Goal: Information Seeking & Learning: Learn about a topic

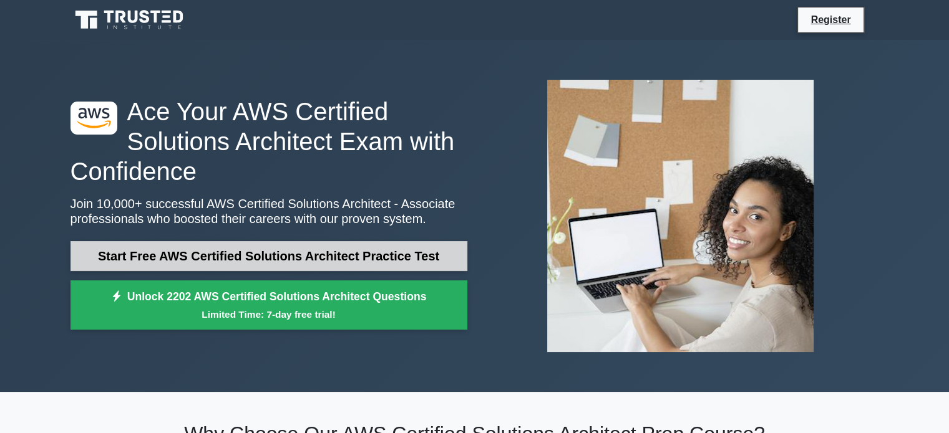
click at [294, 261] on link "Start Free AWS Certified Solutions Architect Practice Test" at bounding box center [268, 256] width 397 height 30
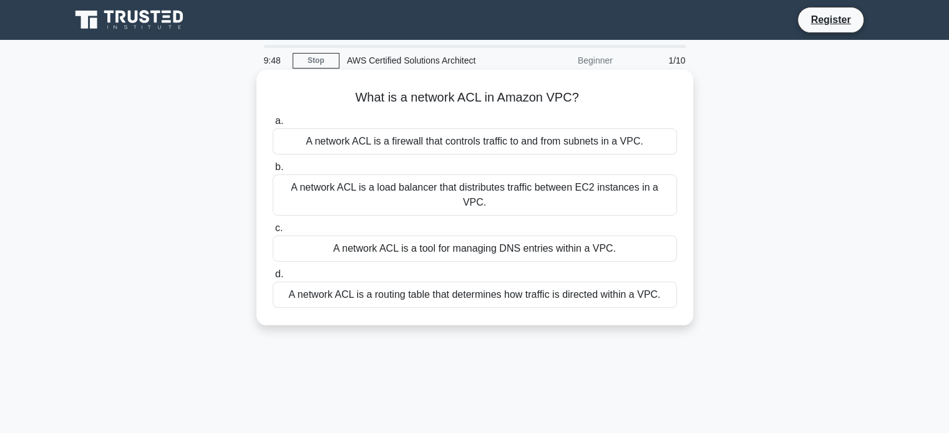
click at [387, 127] on label "a. A network ACL is a firewall that controls traffic to and from subnets in a V…" at bounding box center [475, 134] width 404 height 41
click at [273, 125] on input "a. A network ACL is a firewall that controls traffic to and from subnets in a V…" at bounding box center [273, 121] width 0 height 8
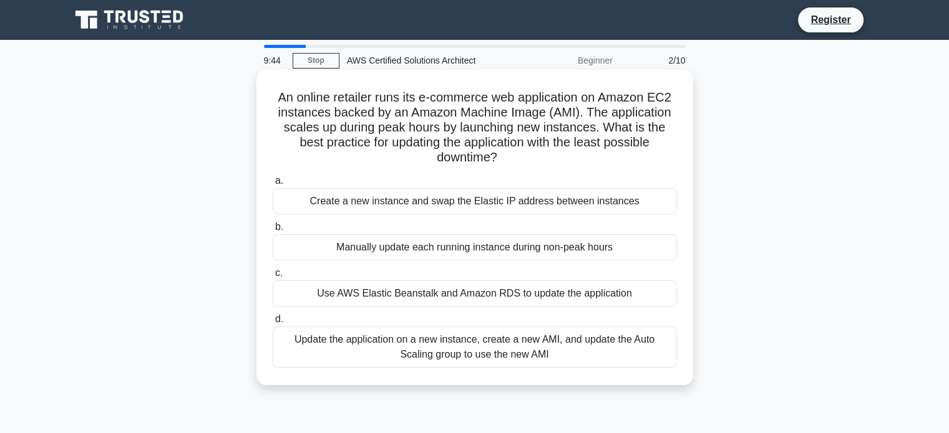
click at [430, 130] on h5 "An online retailer runs its e-commerce web application on Amazon EC2 instances …" at bounding box center [474, 128] width 407 height 76
click at [486, 362] on div "Update the application on a new instance, create a new AMI, and update the Auto…" at bounding box center [475, 347] width 404 height 41
click at [273, 324] on input "d. Update the application on a new instance, create a new AMI, and update the A…" at bounding box center [273, 320] width 0 height 8
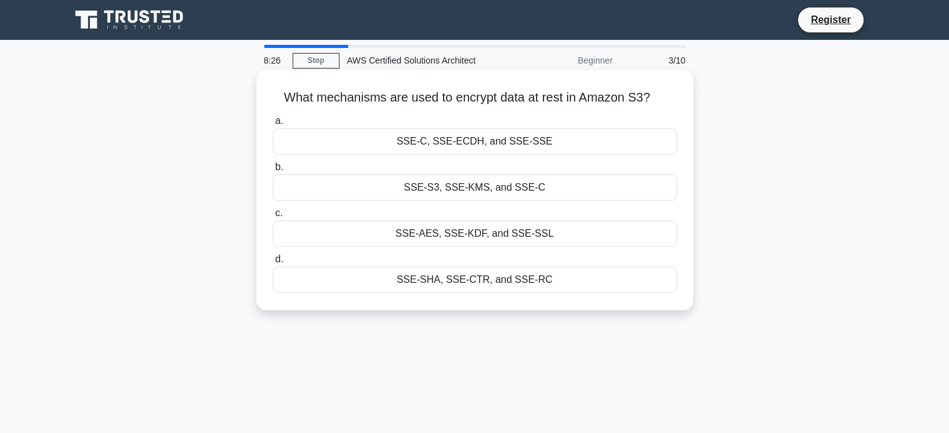
click at [399, 143] on div "SSE-C, SSE-ECDH, and SSE-SSE" at bounding box center [475, 141] width 404 height 26
click at [273, 125] on input "a. SSE-C, SSE-ECDH, and SSE-SSE" at bounding box center [273, 121] width 0 height 8
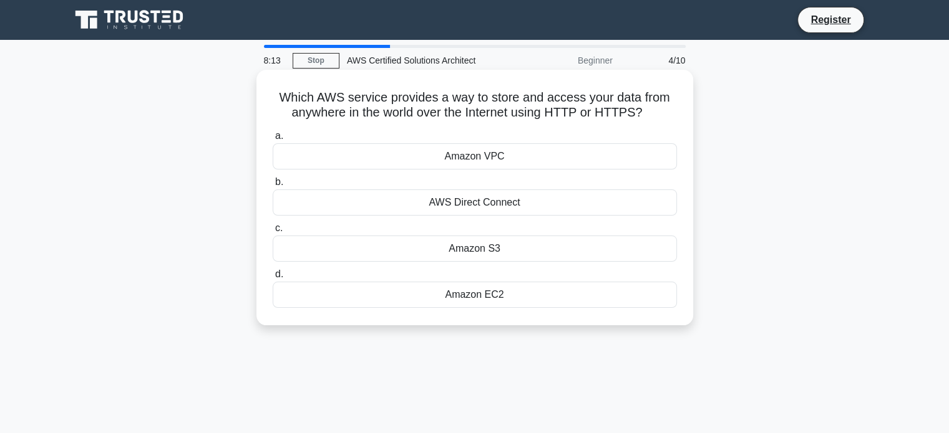
click at [431, 249] on div "Amazon S3" at bounding box center [475, 249] width 404 height 26
click at [273, 233] on input "c. Amazon S3" at bounding box center [273, 229] width 0 height 8
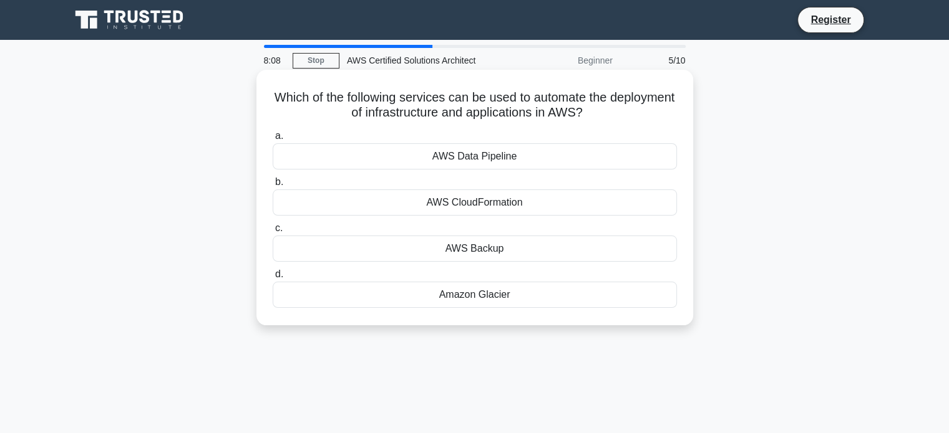
click at [444, 199] on div "AWS CloudFormation" at bounding box center [475, 203] width 404 height 26
click at [273, 186] on input "b. AWS CloudFormation" at bounding box center [273, 182] width 0 height 8
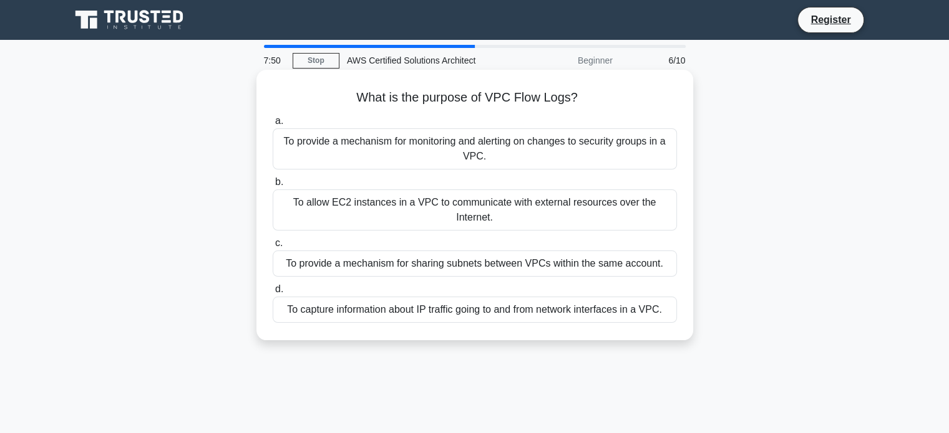
click at [421, 309] on div "To capture information about IP traffic going to and from network interfaces in…" at bounding box center [475, 310] width 404 height 26
click at [273, 294] on input "d. To capture information about IP traffic going to and from network interfaces…" at bounding box center [273, 290] width 0 height 8
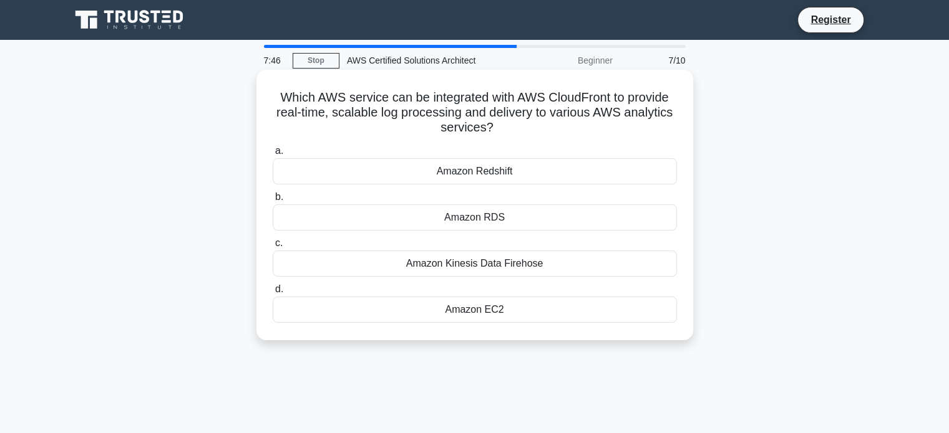
click at [371, 109] on h5 "Which AWS service can be integrated with AWS CloudFront to provide real-time, s…" at bounding box center [474, 113] width 407 height 46
click at [394, 222] on div "Amazon RDS" at bounding box center [475, 218] width 404 height 26
click at [273, 201] on input "b. Amazon RDS" at bounding box center [273, 197] width 0 height 8
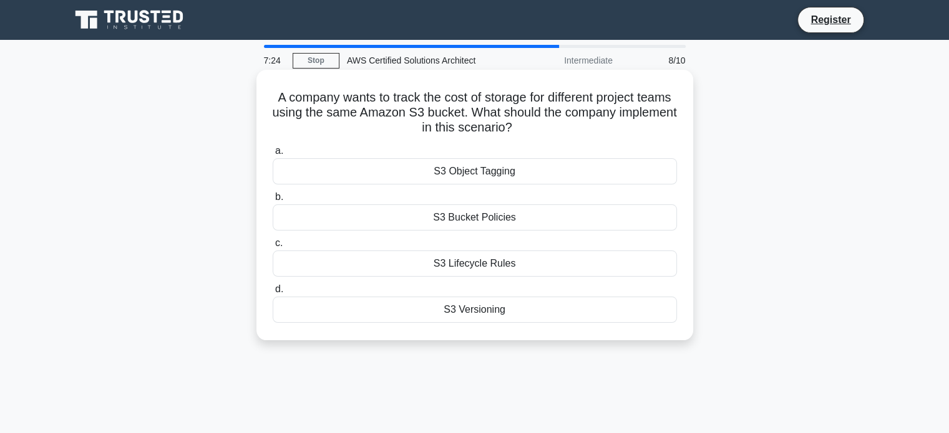
click at [415, 99] on h5 "A company wants to track the cost of storage for different project teams using …" at bounding box center [474, 113] width 407 height 46
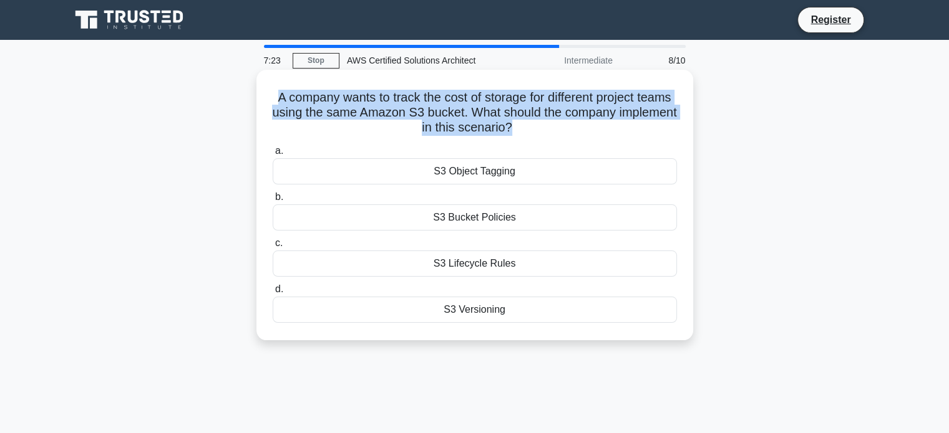
click at [415, 99] on h5 "A company wants to track the cost of storage for different project teams using …" at bounding box center [474, 113] width 407 height 46
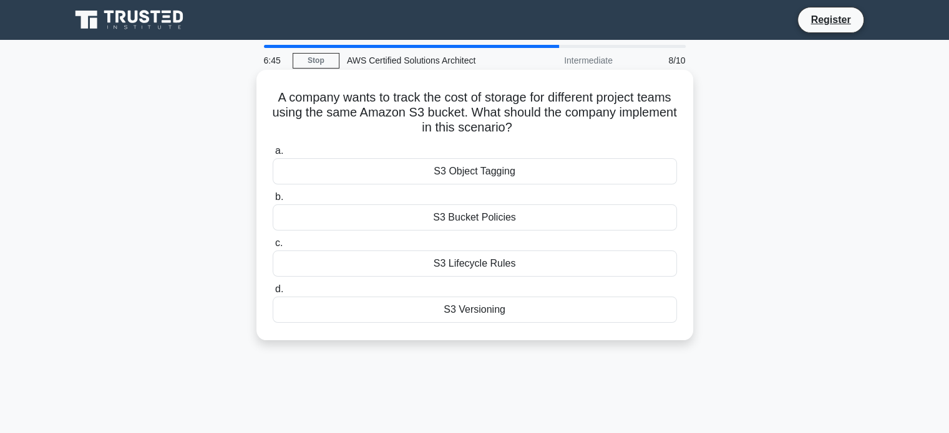
click at [419, 181] on div "S3 Object Tagging" at bounding box center [475, 171] width 404 height 26
click at [273, 155] on input "a. S3 Object Tagging" at bounding box center [273, 151] width 0 height 8
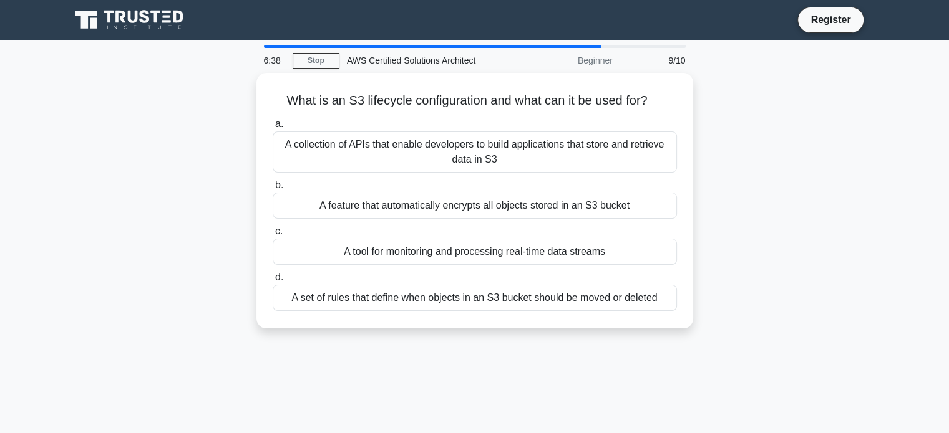
click at [419, 181] on label "b. A feature that automatically encrypts all objects stored in an S3 bucket" at bounding box center [475, 198] width 404 height 41
click at [273, 181] on input "b. A feature that automatically encrypts all objects stored in an S3 bucket" at bounding box center [273, 185] width 0 height 8
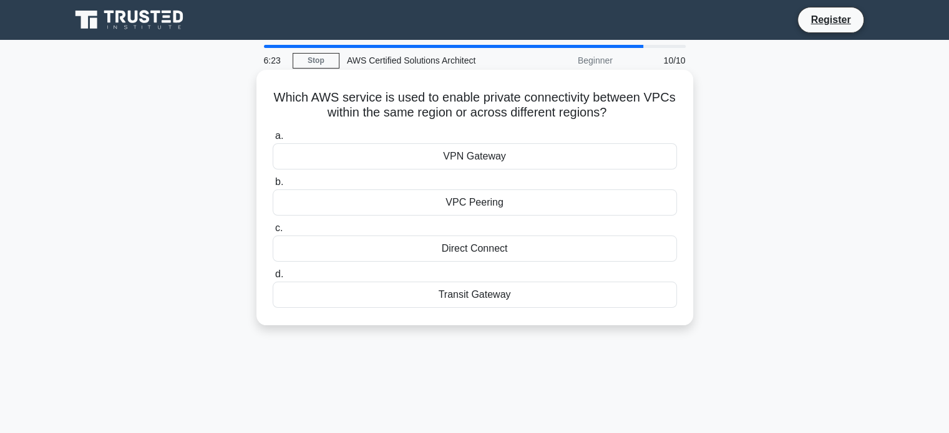
click at [360, 110] on h5 "Which AWS service is used to enable private connectivity between VPCs within th…" at bounding box center [474, 105] width 407 height 31
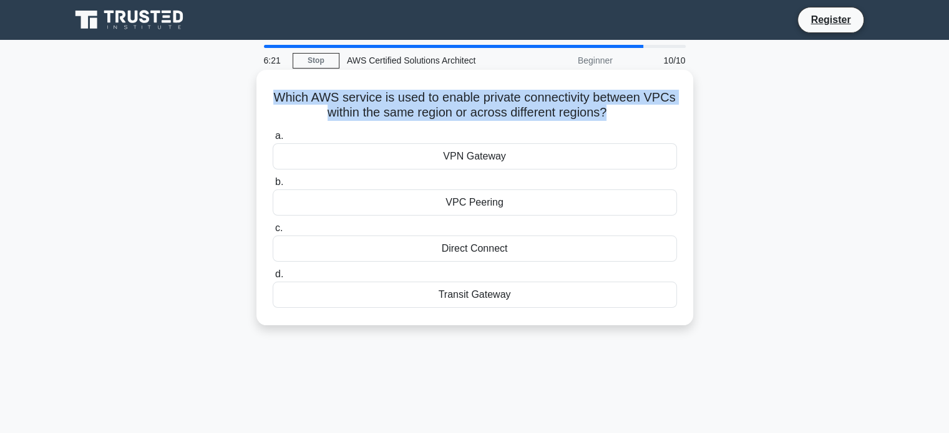
click at [360, 110] on h5 "Which AWS service is used to enable private connectivity between VPCs within th…" at bounding box center [474, 105] width 407 height 31
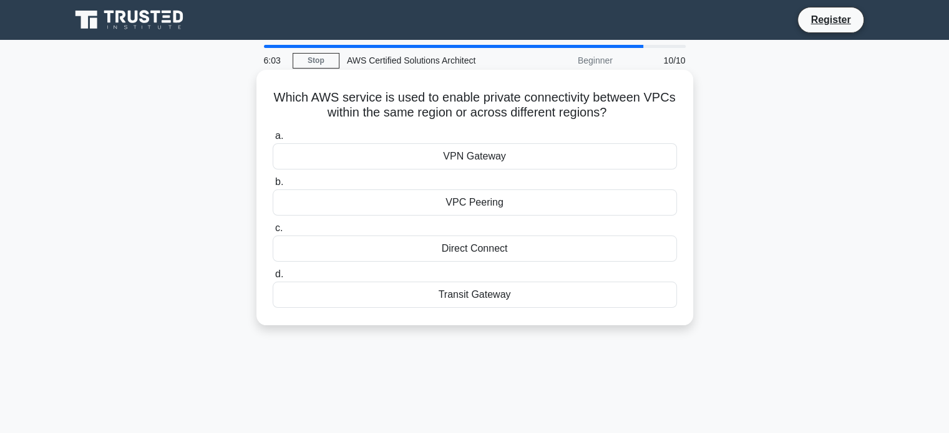
click at [443, 92] on h5 "Which AWS service is used to enable private connectivity between VPCs within th…" at bounding box center [474, 105] width 407 height 31
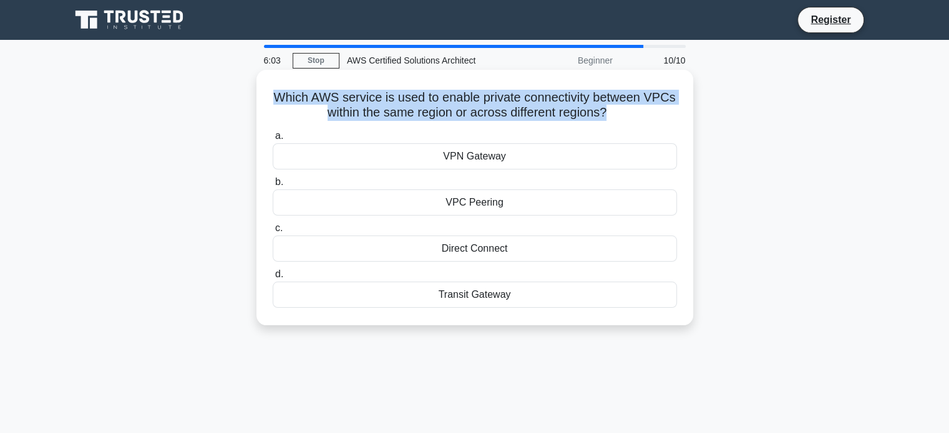
click at [443, 92] on h5 "Which AWS service is used to enable private connectivity between VPCs within th…" at bounding box center [474, 105] width 407 height 31
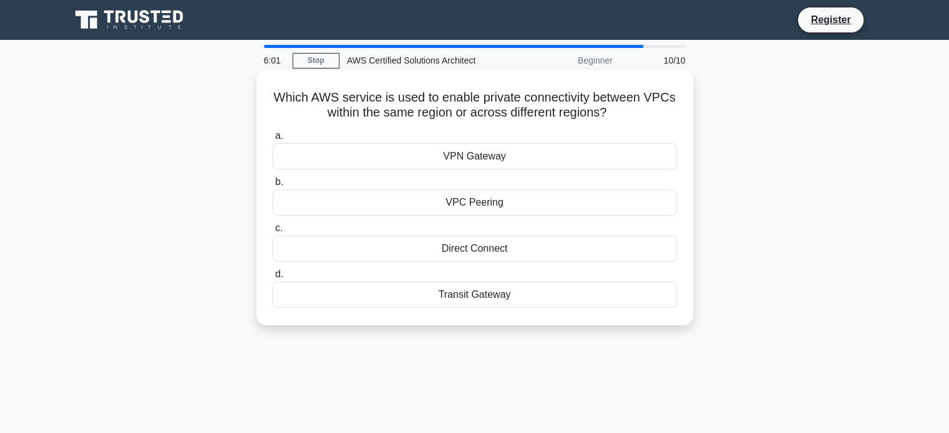
click at [455, 92] on h5 "Which AWS service is used to enable private connectivity between VPCs within th…" at bounding box center [474, 105] width 407 height 31
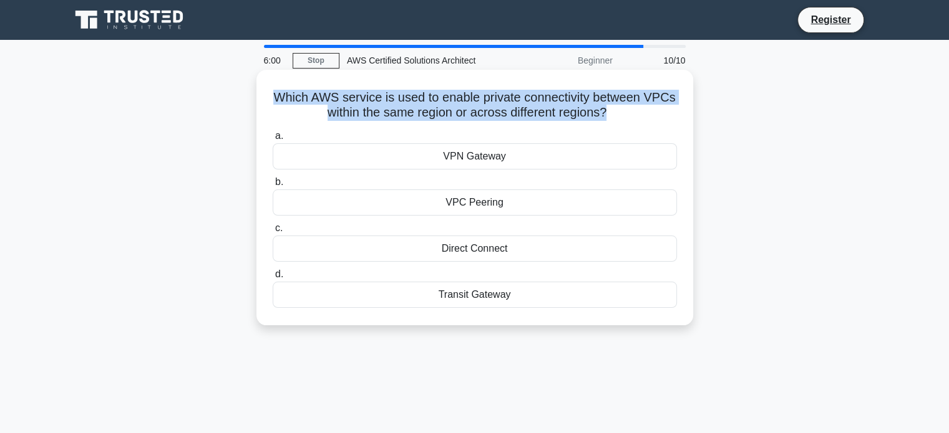
click at [455, 92] on h5 "Which AWS service is used to enable private connectivity between VPCs within th…" at bounding box center [474, 105] width 407 height 31
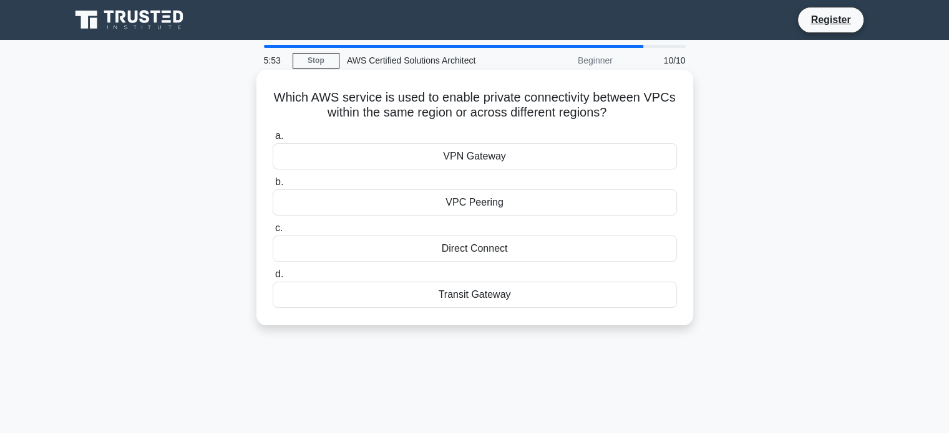
click at [519, 107] on h5 "Which AWS service is used to enable private connectivity between VPCs within th…" at bounding box center [474, 105] width 407 height 31
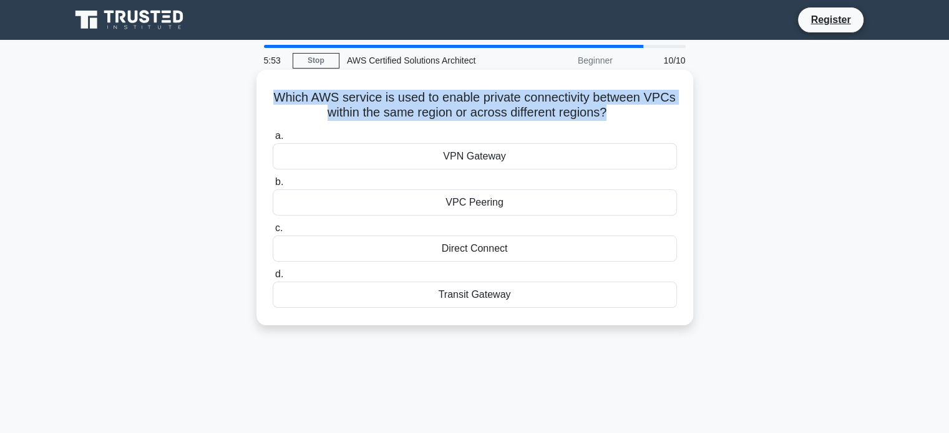
click at [519, 107] on h5 "Which AWS service is used to enable private connectivity between VPCs within th…" at bounding box center [474, 105] width 407 height 31
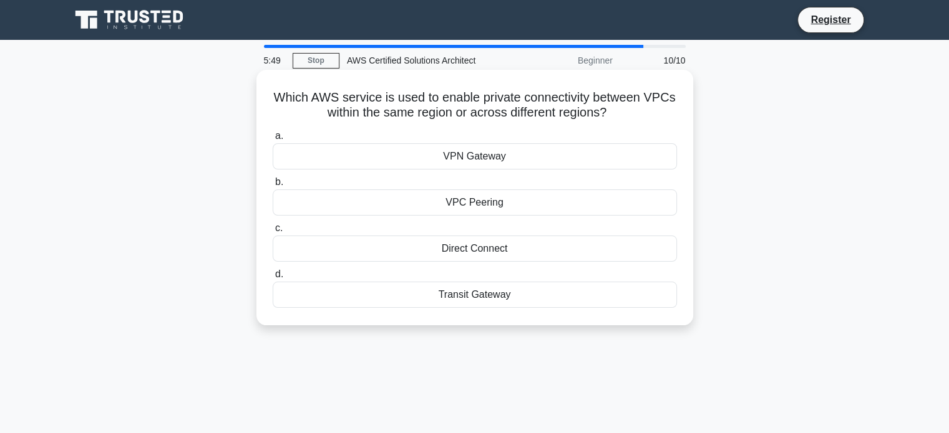
click at [409, 116] on h5 "Which AWS service is used to enable private connectivity between VPCs within th…" at bounding box center [474, 105] width 407 height 31
click at [451, 167] on div "VPN Gateway" at bounding box center [475, 156] width 404 height 26
click at [273, 140] on input "a. VPN Gateway" at bounding box center [273, 136] width 0 height 8
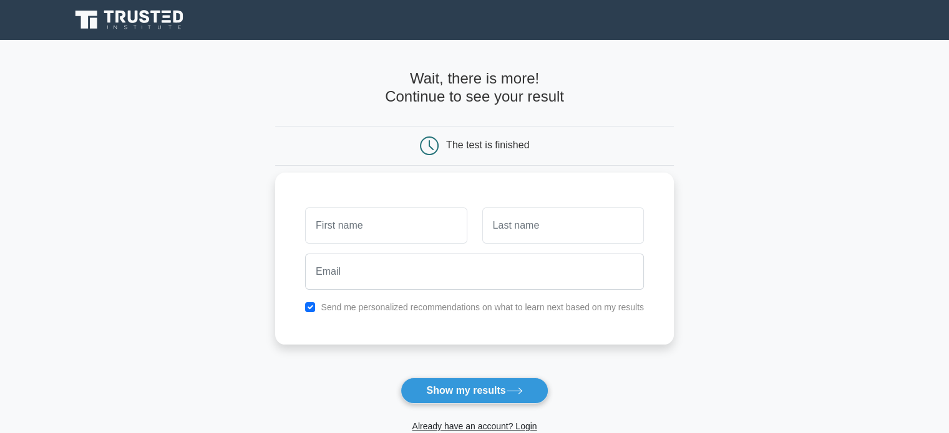
click at [433, 216] on input "text" at bounding box center [386, 226] width 162 height 36
type input "Raed"
click at [516, 233] on input "text" at bounding box center [563, 226] width 162 height 36
type input "Masoud"
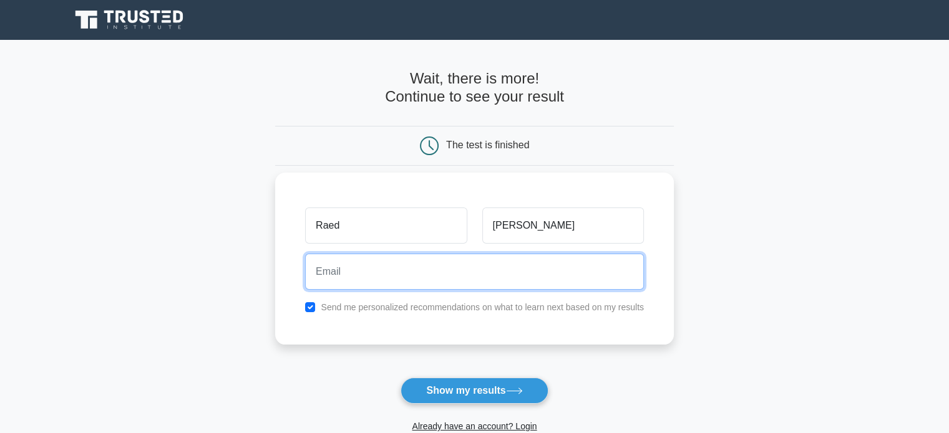
click at [521, 279] on input "email" at bounding box center [474, 272] width 339 height 36
type input "raedomg@gmail.com"
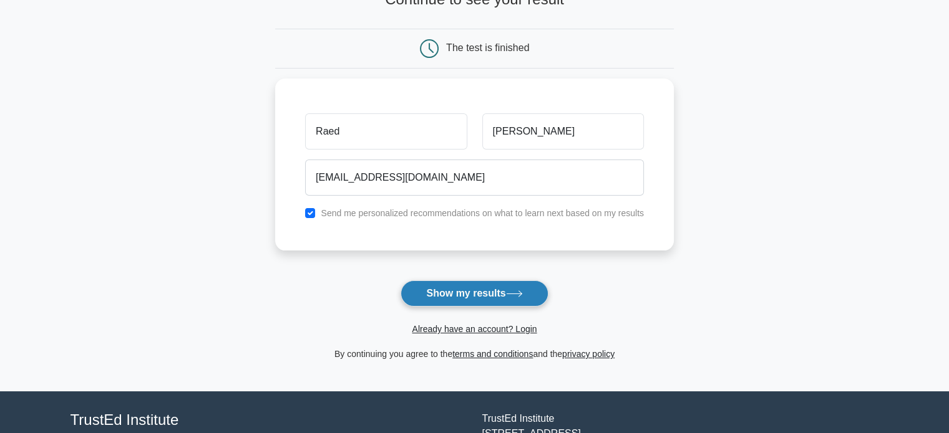
click at [464, 301] on button "Show my results" at bounding box center [473, 294] width 147 height 26
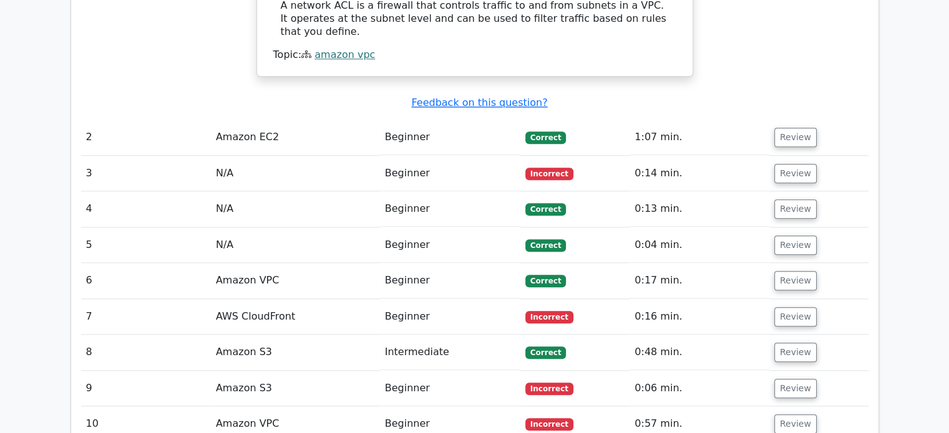
scroll to position [0, 7]
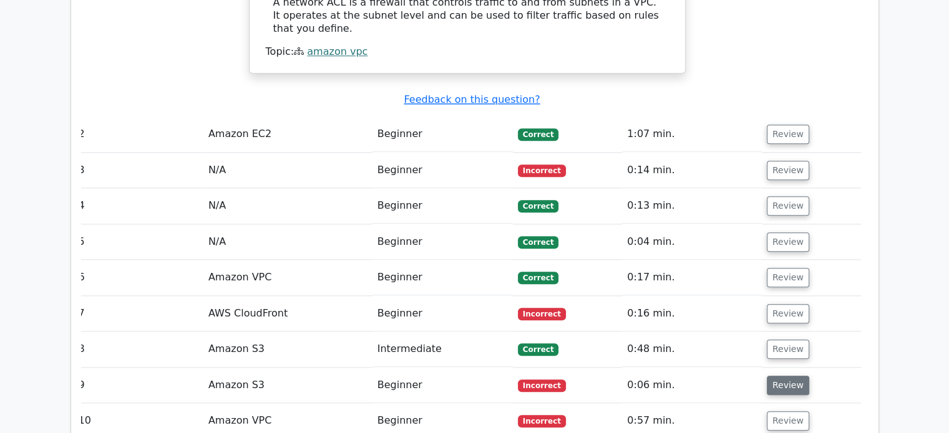
click at [773, 376] on button "Review" at bounding box center [788, 385] width 42 height 19
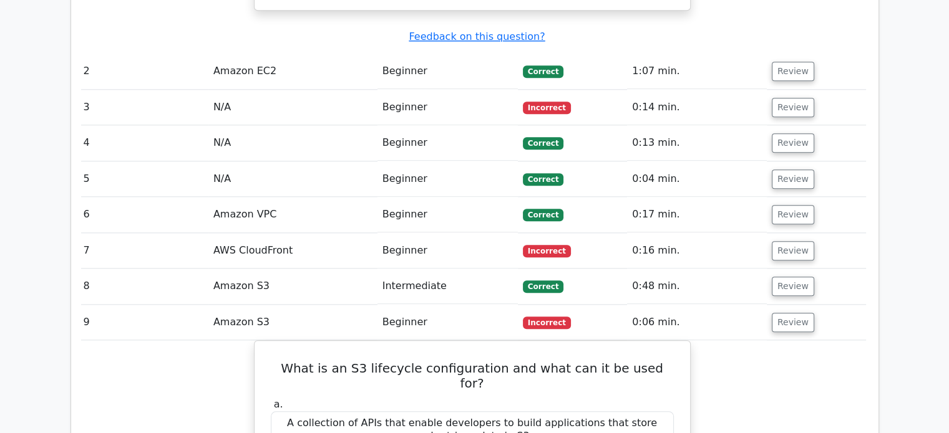
scroll to position [1342, 0]
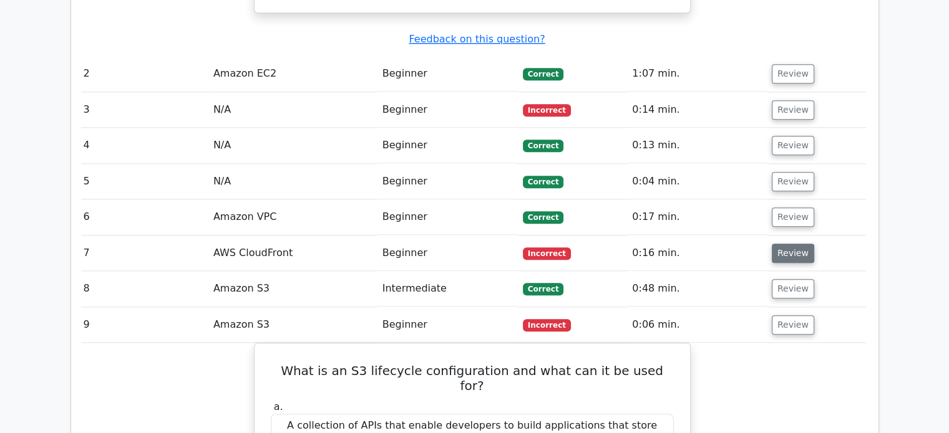
click at [786, 244] on button "Review" at bounding box center [792, 253] width 42 height 19
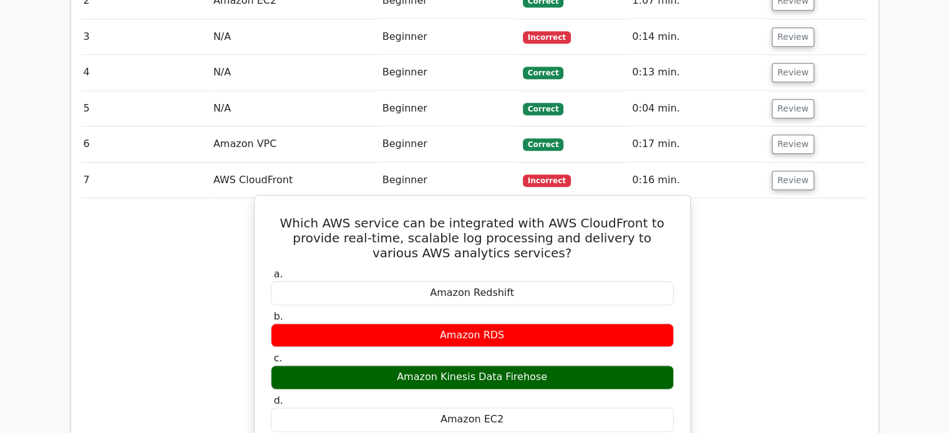
scroll to position [1417, 0]
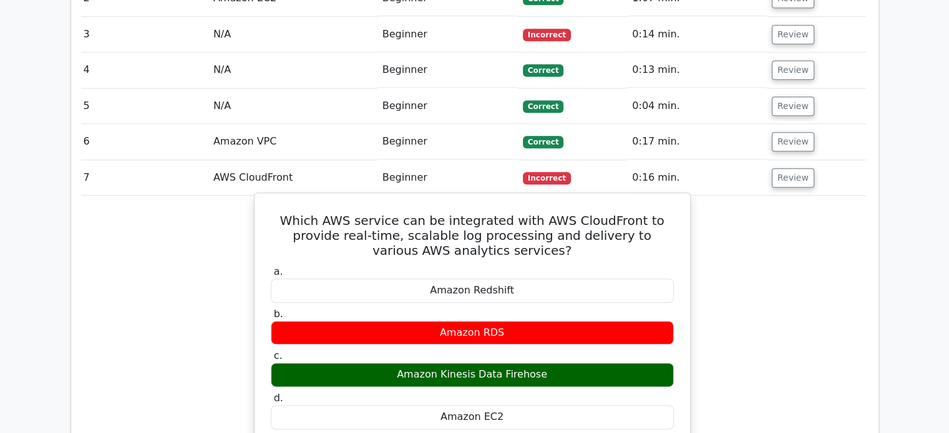
click at [503, 321] on div "Amazon RDS" at bounding box center [472, 333] width 403 height 24
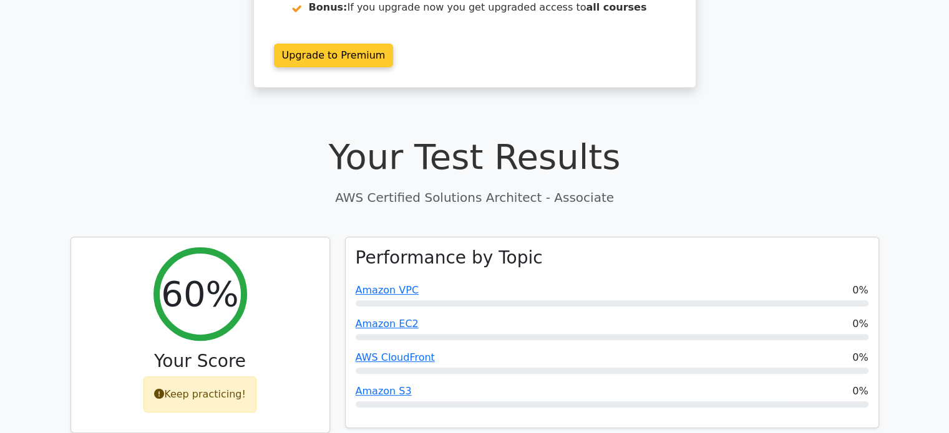
scroll to position [0, 0]
